Goal: Navigation & Orientation: Find specific page/section

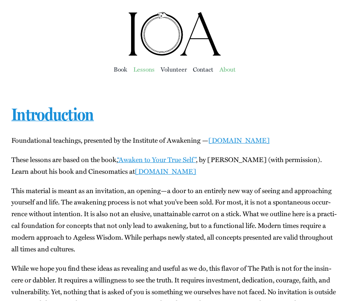
click at [229, 71] on span "About" at bounding box center [228, 69] width 16 height 11
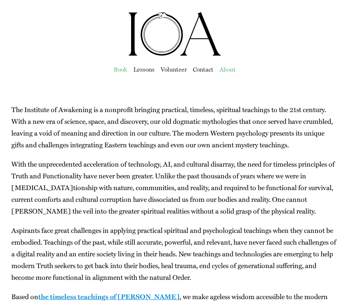
click at [122, 68] on span "Book" at bounding box center [121, 69] width 14 height 11
